Goal: Answer question/provide support: Share knowledge or assist other users

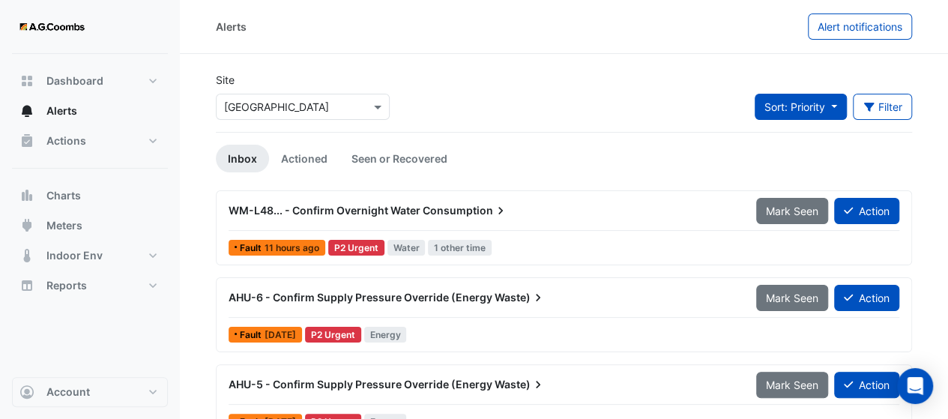
click at [838, 112] on button "Sort: Priority" at bounding box center [801, 107] width 92 height 26
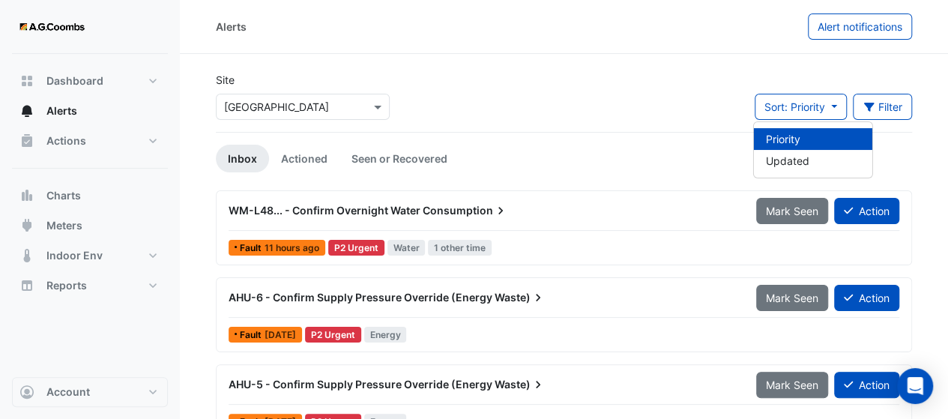
click at [656, 92] on div "Site Select a Site × Melbourne Central Tower Sort: Priority Filter Title Priori…" at bounding box center [564, 102] width 714 height 60
click at [376, 208] on span "WM-L48... - Confirm Overnight Water" at bounding box center [325, 210] width 192 height 13
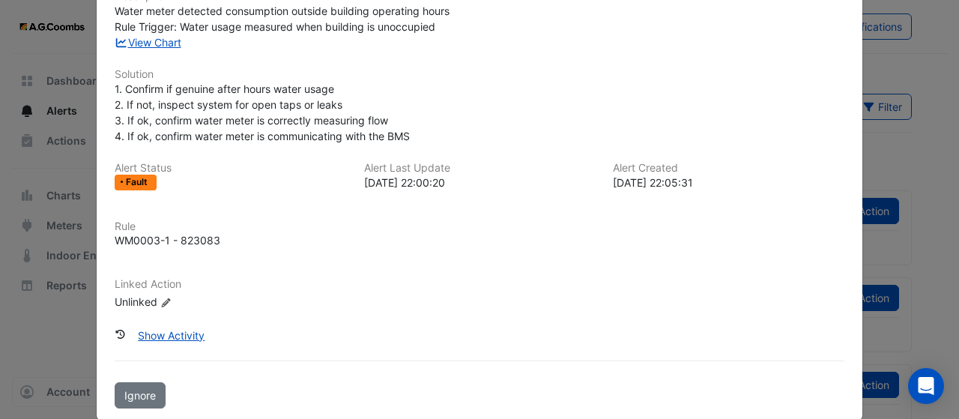
scroll to position [202, 0]
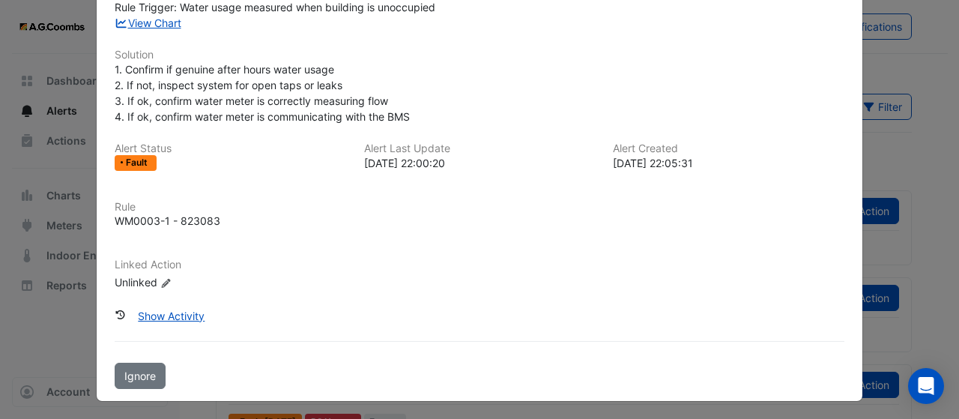
click at [66, 303] on ngb-modal-window "WM-L48... - Confirm Overnight Water Consumption Mark Seen Action Fault 11 hours…" at bounding box center [479, 209] width 959 height 419
click at [57, 306] on ngb-modal-window "WM-L48... - Confirm Overnight Water Consumption Mark Seen Action Fault 11 hours…" at bounding box center [479, 209] width 959 height 419
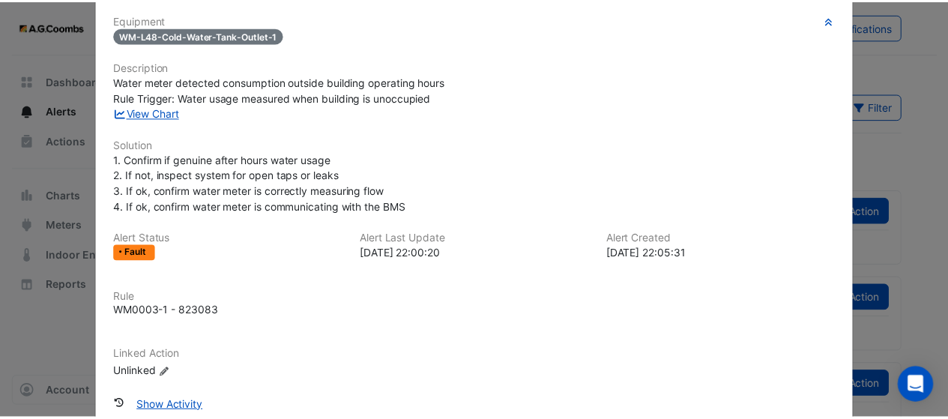
scroll to position [0, 0]
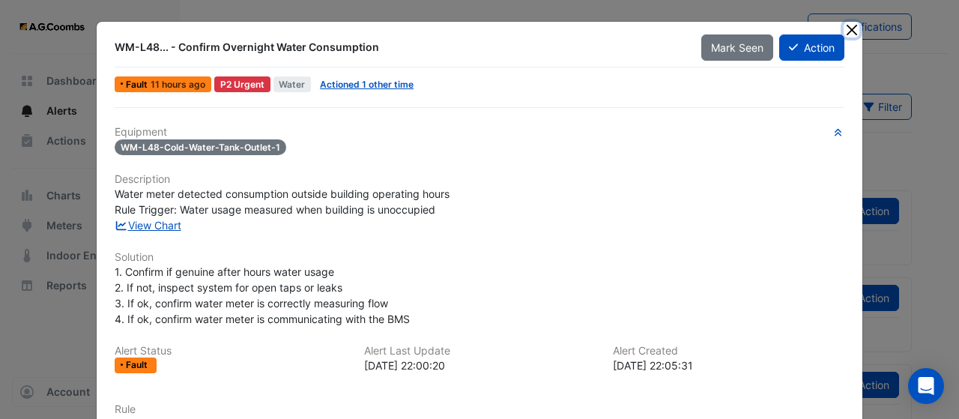
click at [848, 31] on button "Close" at bounding box center [852, 30] width 16 height 16
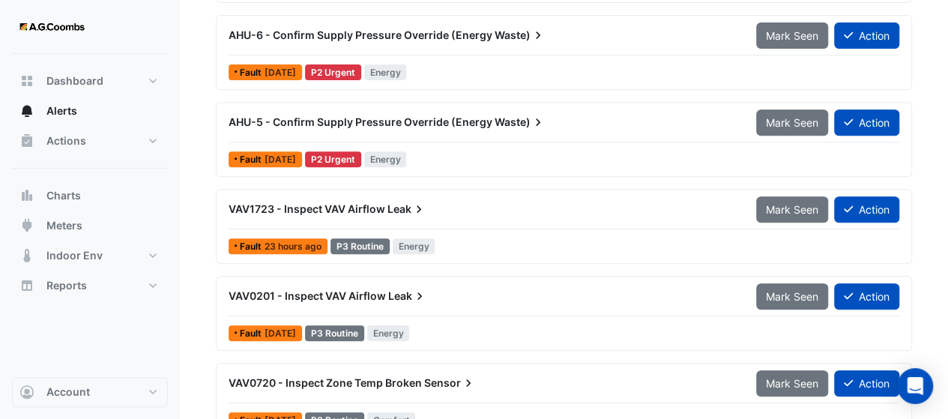
scroll to position [274, 0]
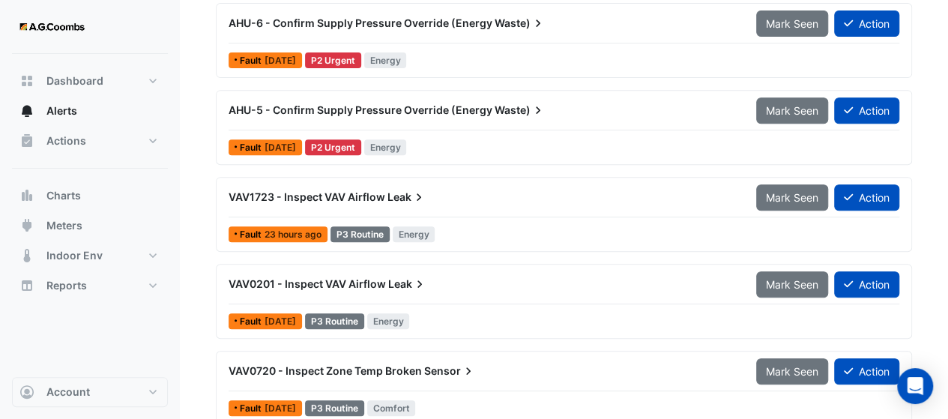
click at [362, 197] on span "VAV1723 - Inspect VAV Airflow" at bounding box center [307, 196] width 157 height 13
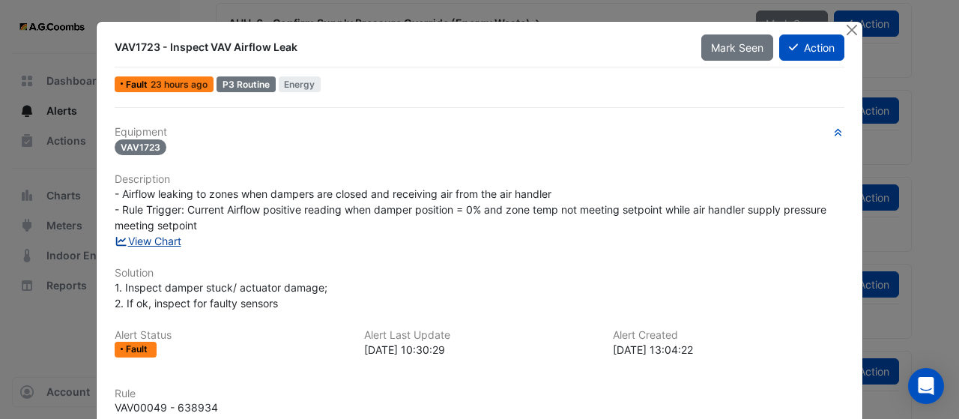
click at [175, 235] on link "View Chart" at bounding box center [148, 241] width 67 height 13
click at [847, 25] on button "Close" at bounding box center [852, 30] width 16 height 16
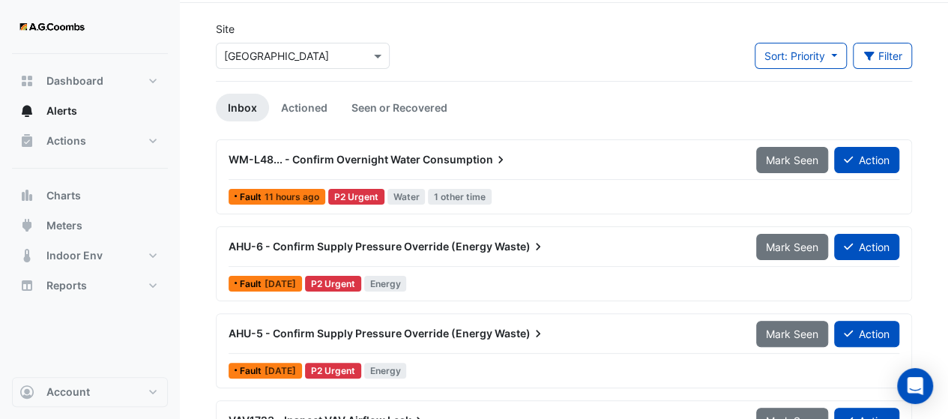
scroll to position [49, 0]
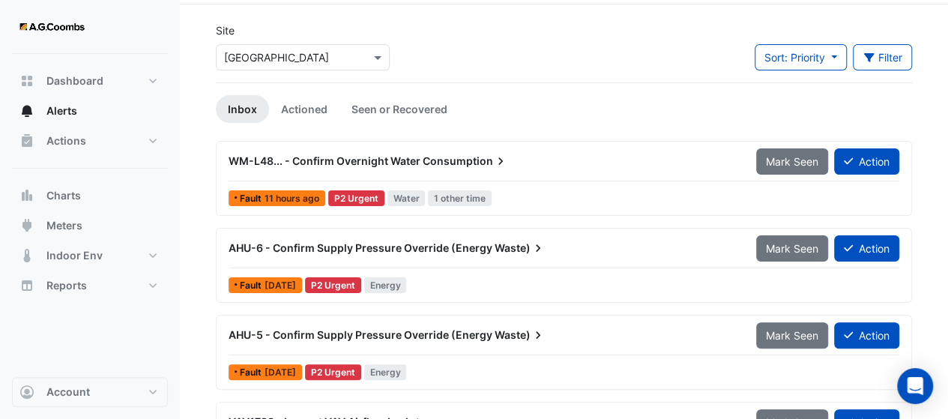
click at [450, 156] on span "Consumption" at bounding box center [465, 161] width 85 height 15
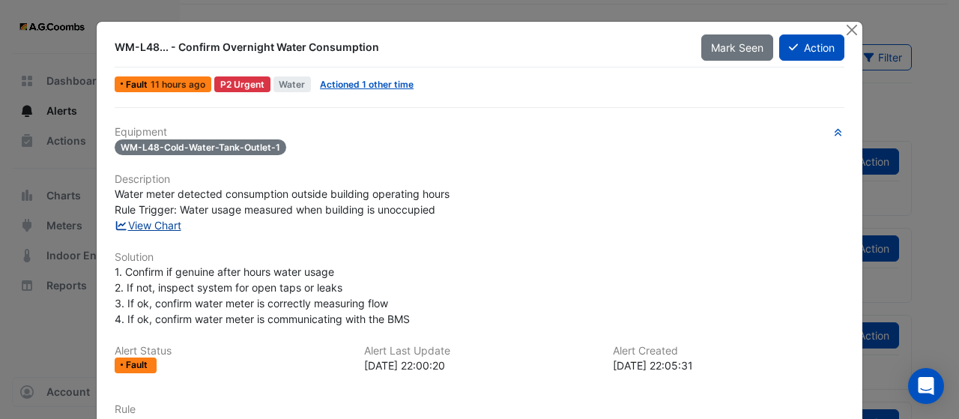
click at [124, 229] on link "View Chart" at bounding box center [148, 225] width 67 height 13
click at [850, 22] on button "Close" at bounding box center [852, 30] width 16 height 16
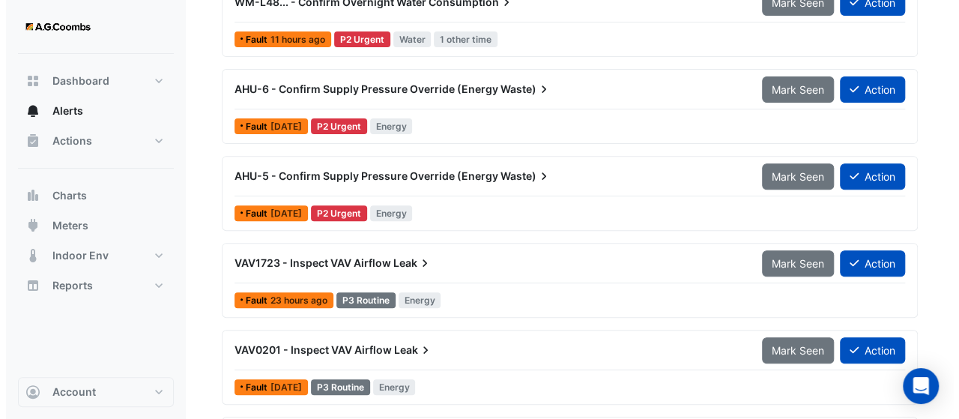
scroll to position [199, 0]
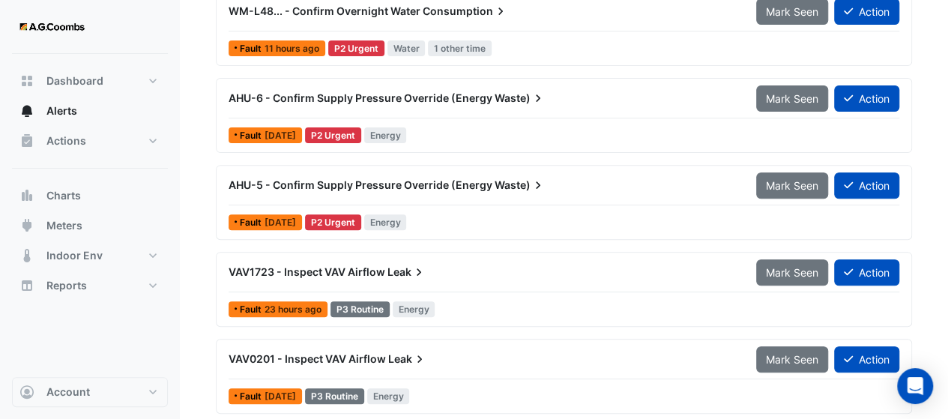
click at [402, 179] on span "AHU-5 - Confirm Supply Pressure Override (Energy" at bounding box center [361, 184] width 264 height 13
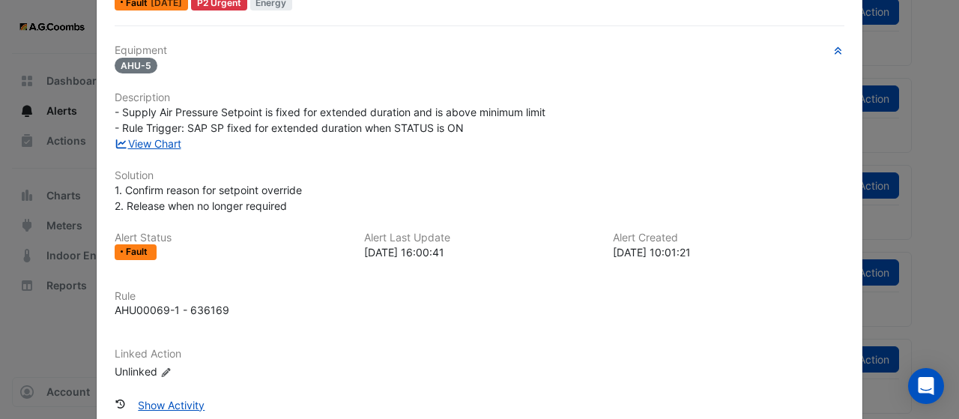
scroll to position [100, 0]
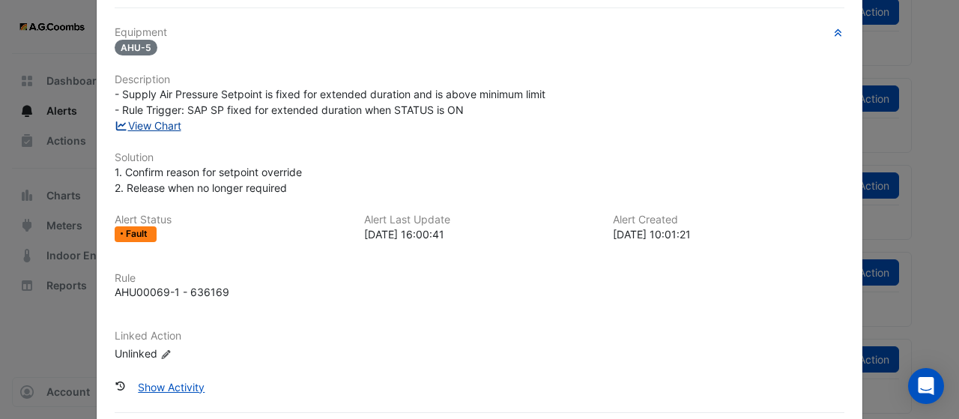
click at [159, 124] on link "View Chart" at bounding box center [148, 125] width 67 height 13
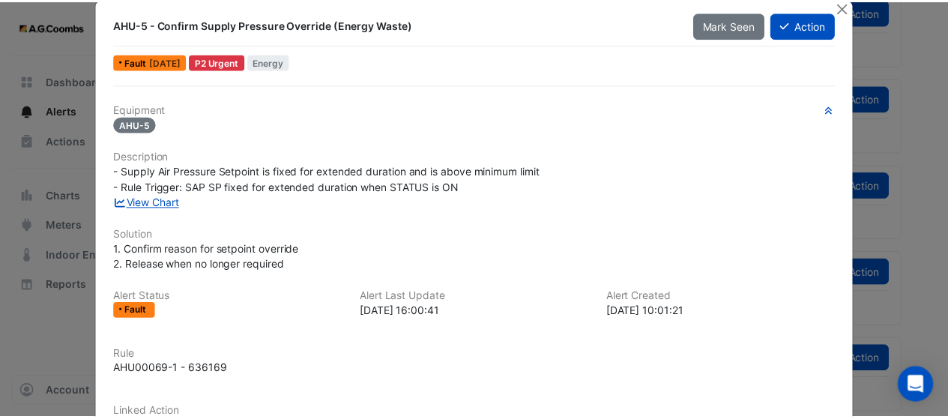
scroll to position [0, 0]
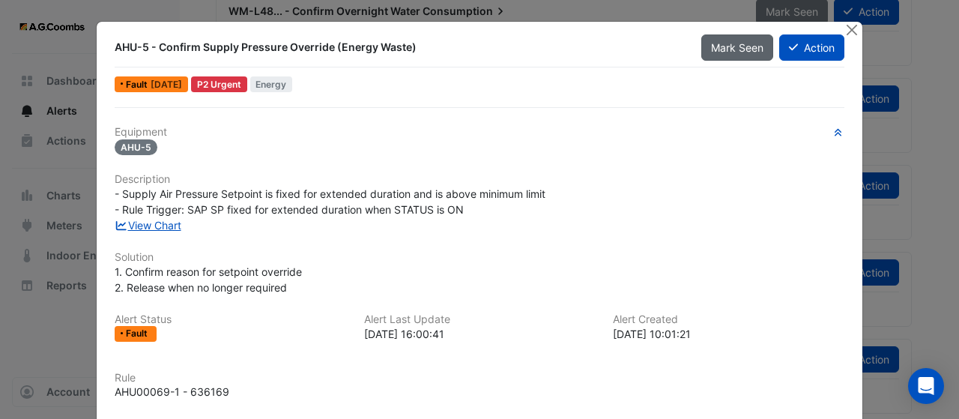
click at [712, 55] on button "Mark Seen" at bounding box center [737, 47] width 72 height 26
click at [803, 46] on button "Action" at bounding box center [811, 47] width 65 height 26
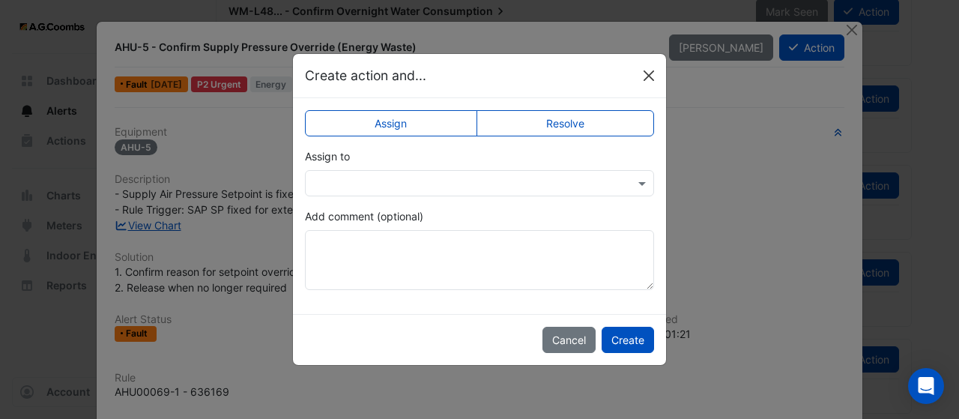
click at [649, 83] on button "Close" at bounding box center [649, 75] width 22 height 22
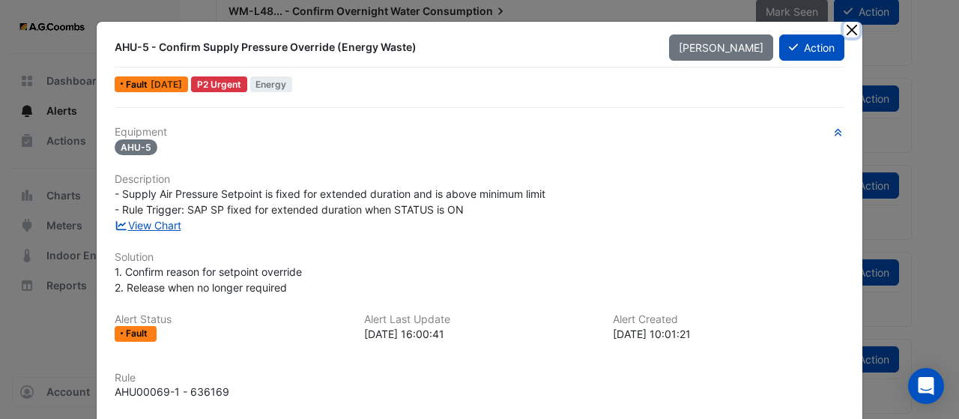
click at [844, 31] on button "Close" at bounding box center [852, 30] width 16 height 16
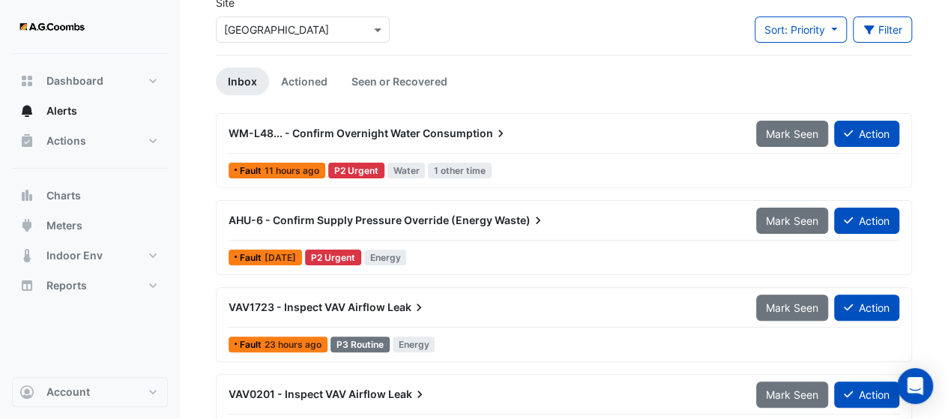
scroll to position [75, 0]
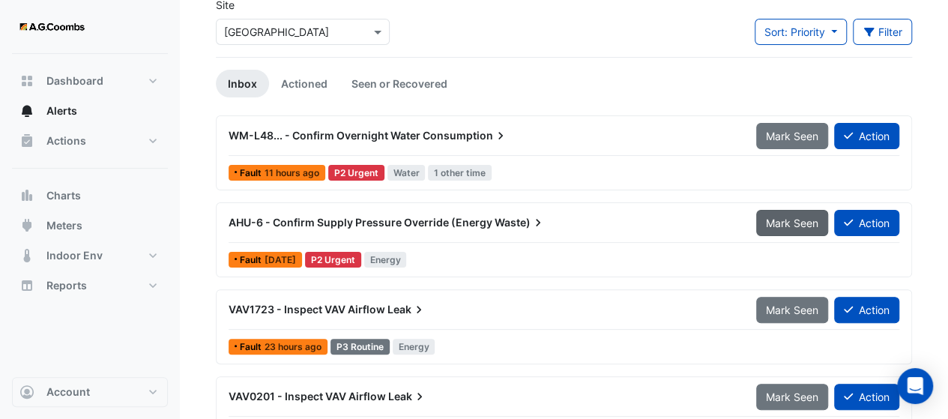
click at [790, 221] on span "Mark Seen" at bounding box center [792, 223] width 52 height 13
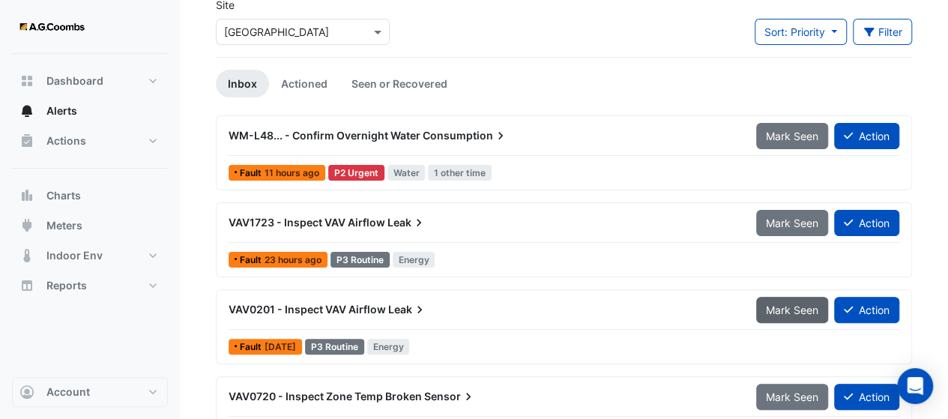
click at [780, 303] on span "Mark Seen" at bounding box center [792, 309] width 52 height 13
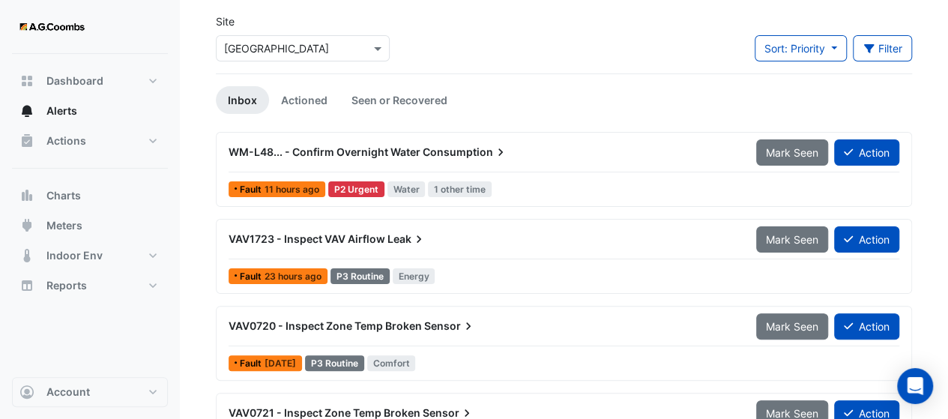
scroll to position [49, 0]
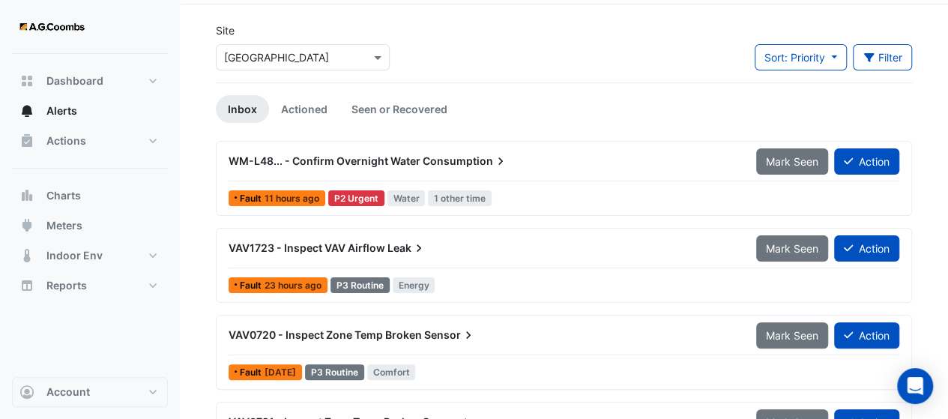
click at [773, 244] on span "Mark Seen" at bounding box center [792, 248] width 52 height 13
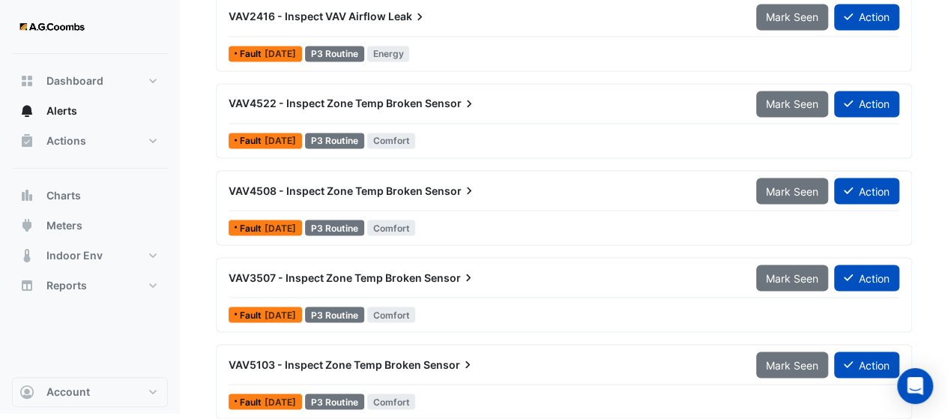
scroll to position [1236, 0]
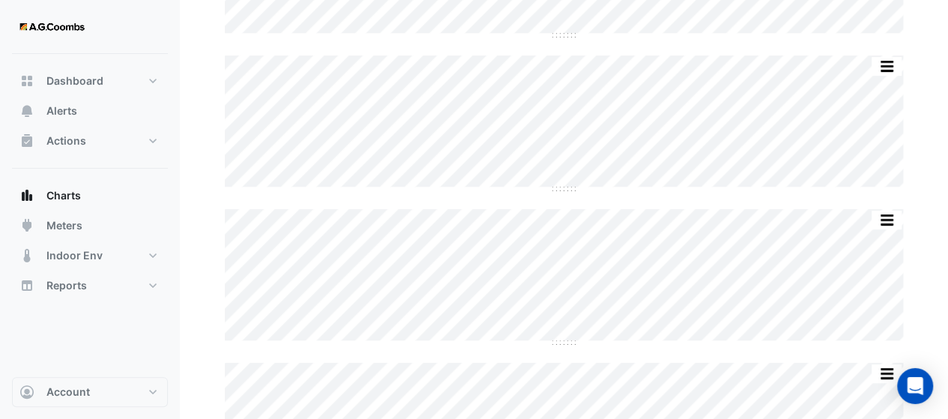
scroll to position [382, 0]
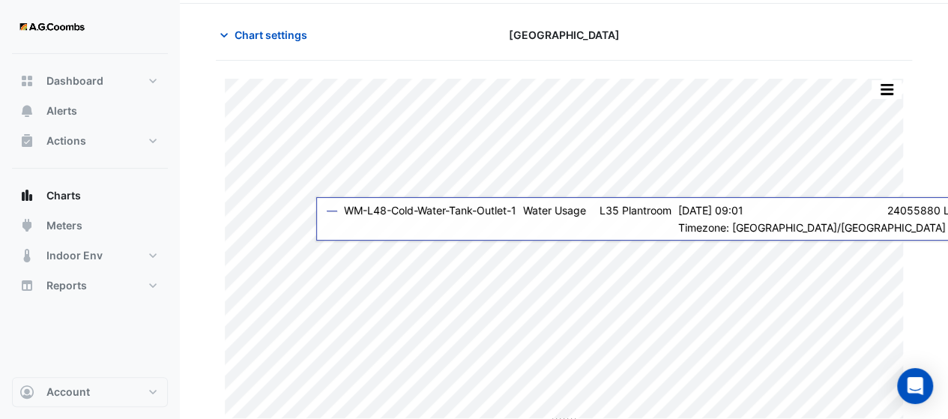
scroll to position [55, 0]
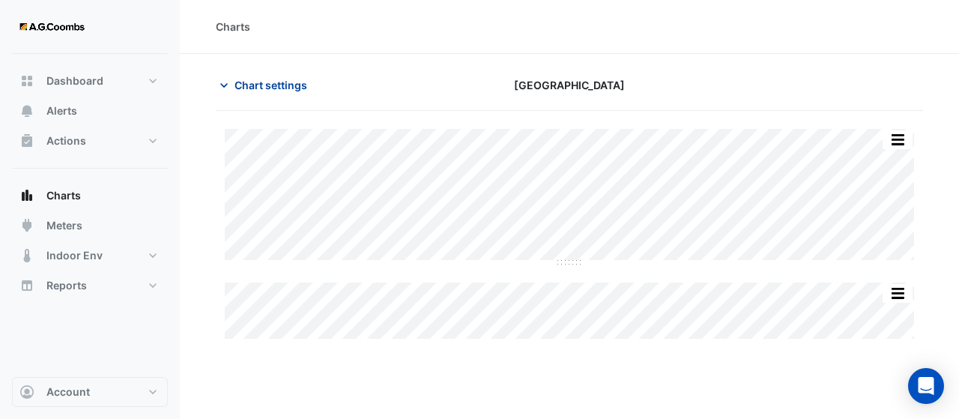
click at [252, 88] on span "Chart settings" at bounding box center [271, 85] width 73 height 16
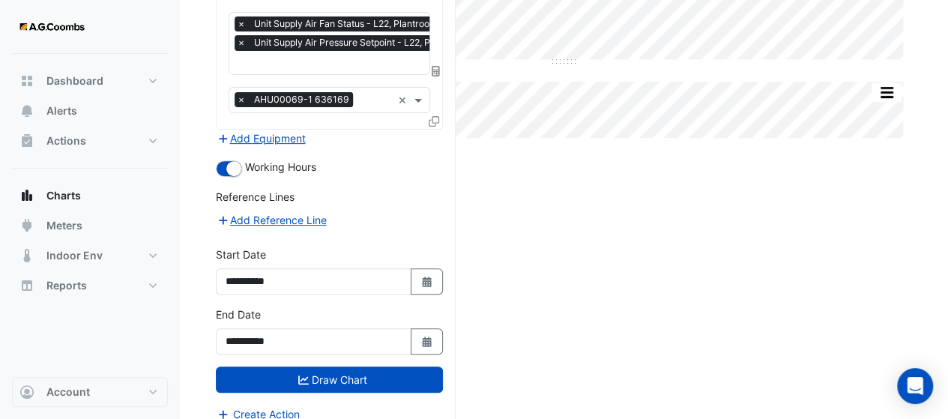
scroll to position [208, 0]
